Goal: Find specific page/section: Find specific page/section

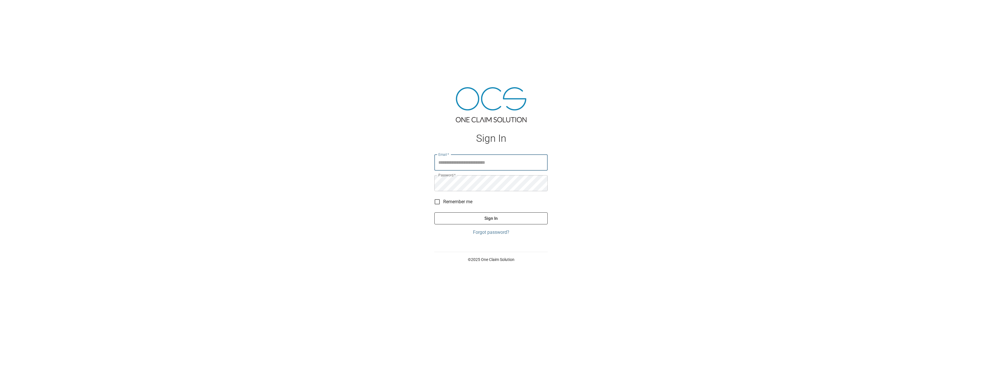
type input "**********"
click at [492, 217] on button "Sign In" at bounding box center [490, 219] width 113 height 12
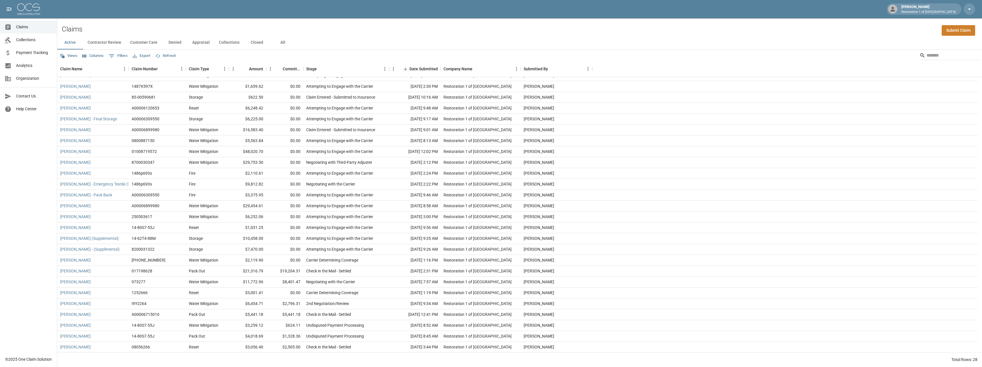
scroll to position [29, 0]
click at [109, 41] on button "Contractor Review" at bounding box center [104, 43] width 43 height 14
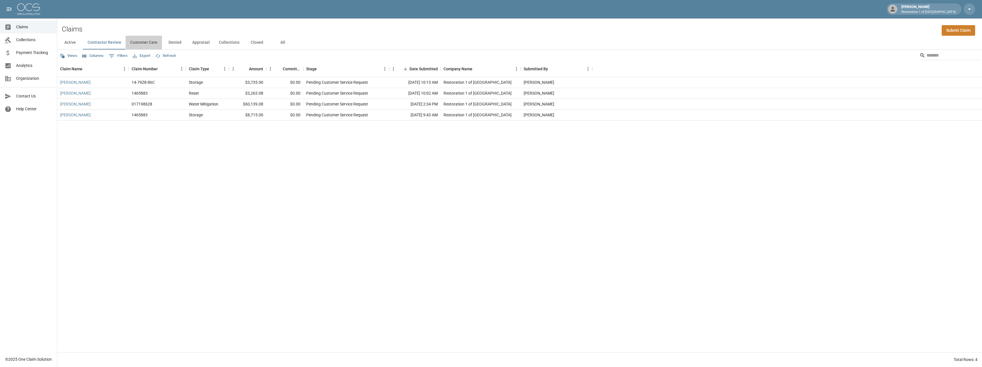
click at [140, 41] on button "Customer Care" at bounding box center [144, 43] width 36 height 14
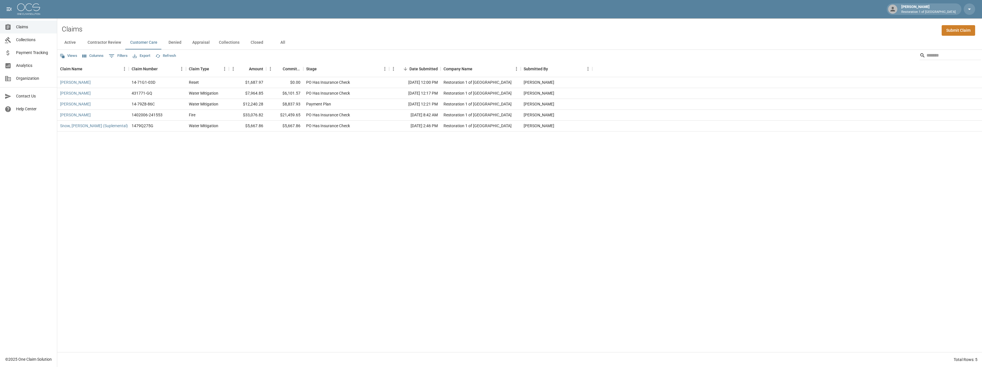
click at [196, 41] on button "Appraisal" at bounding box center [201, 43] width 27 height 14
click at [72, 44] on button "Active" at bounding box center [70, 43] width 26 height 14
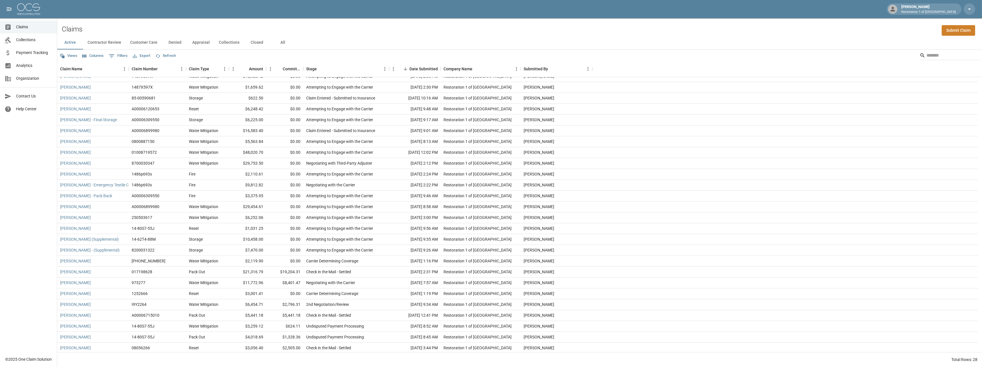
scroll to position [29, 0]
